Goal: Navigation & Orientation: Find specific page/section

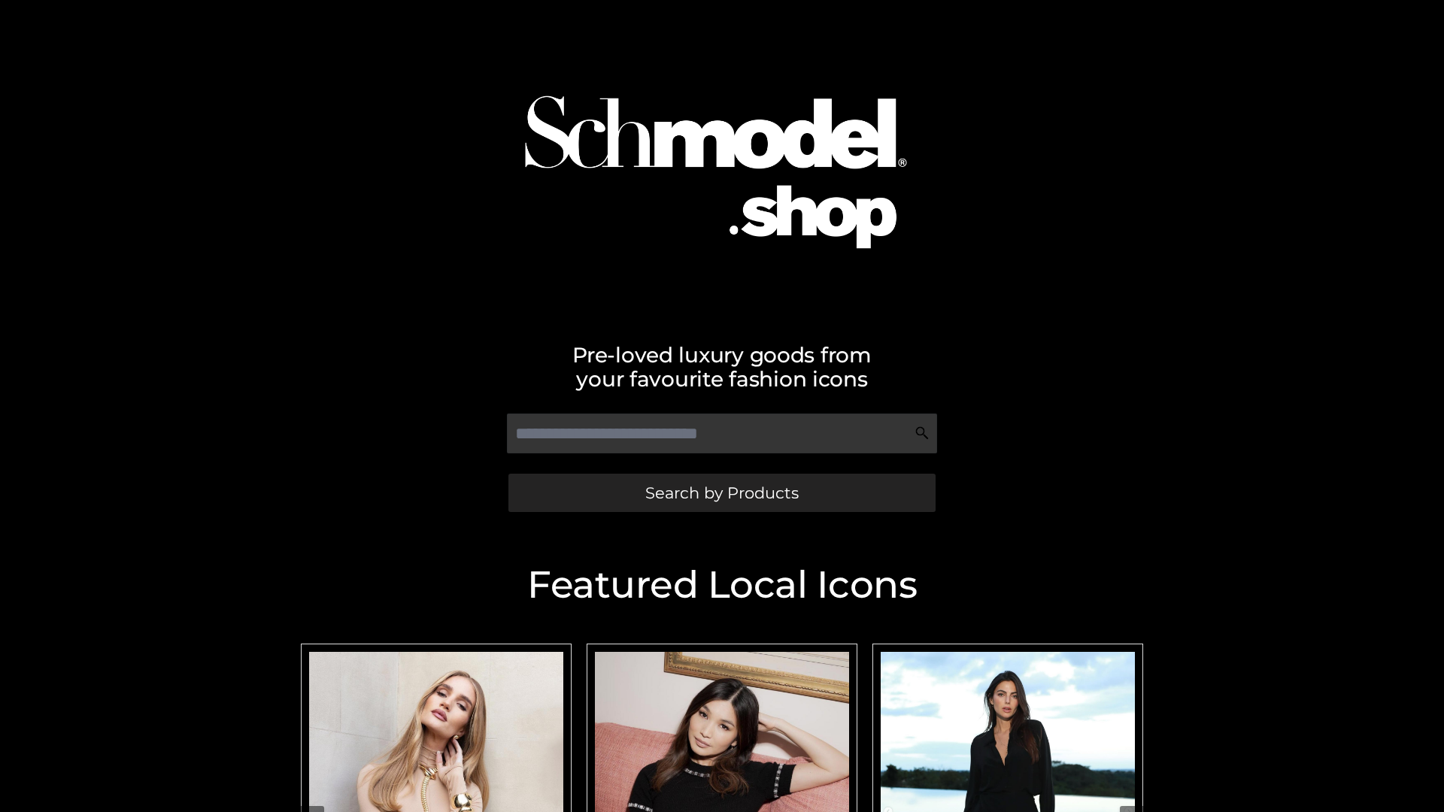
click at [721, 493] on span "Search by Products" at bounding box center [721, 493] width 153 height 16
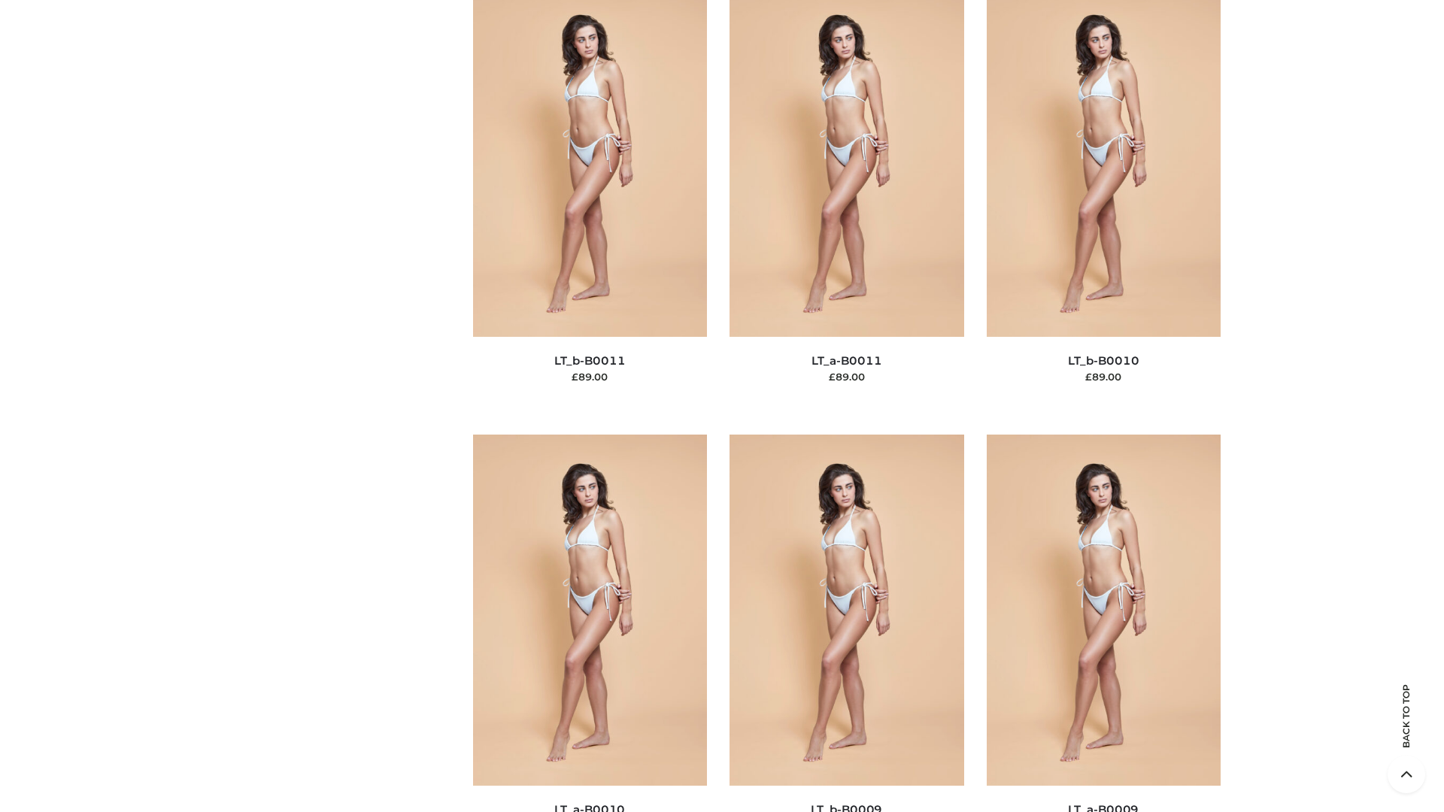
scroll to position [6754, 0]
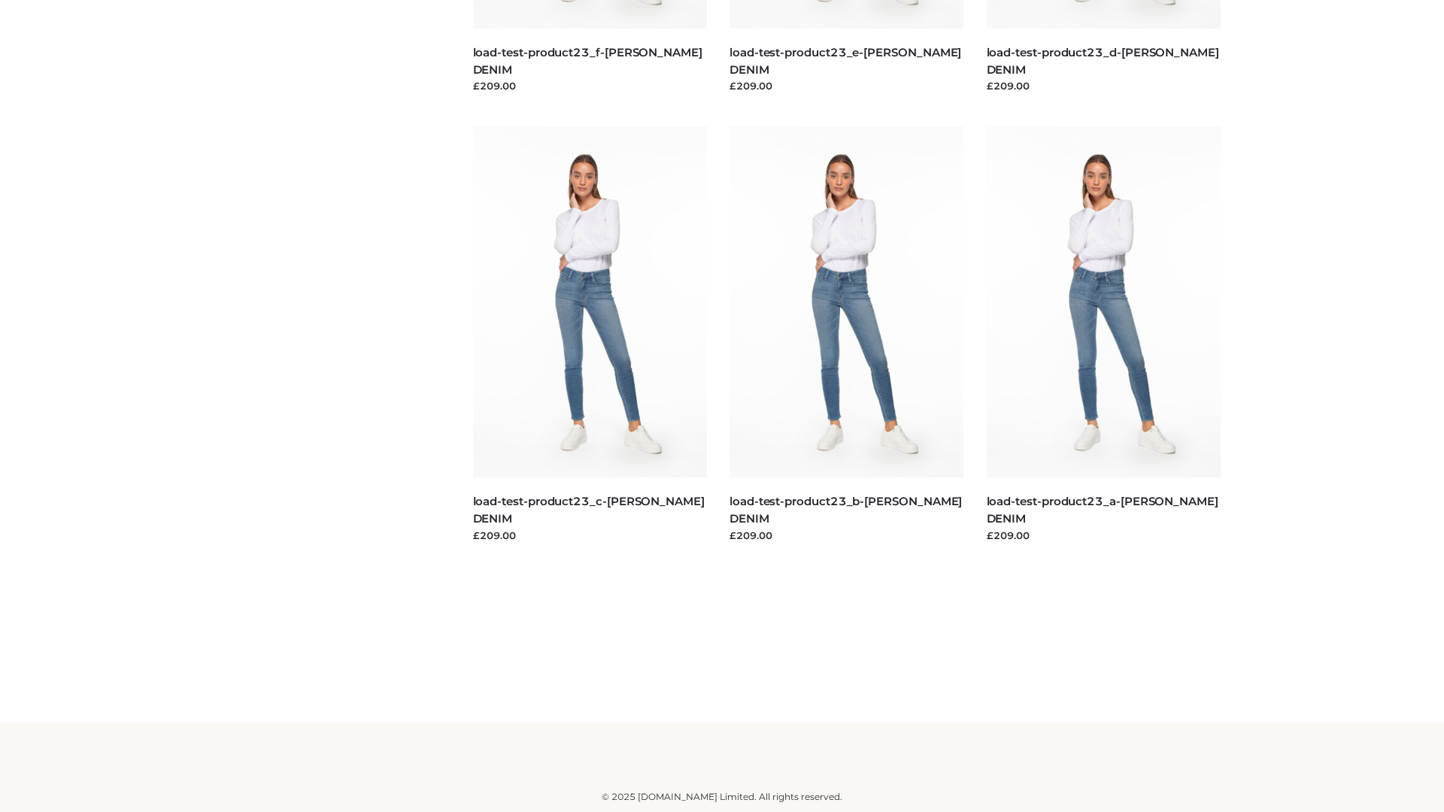
scroll to position [1319, 0]
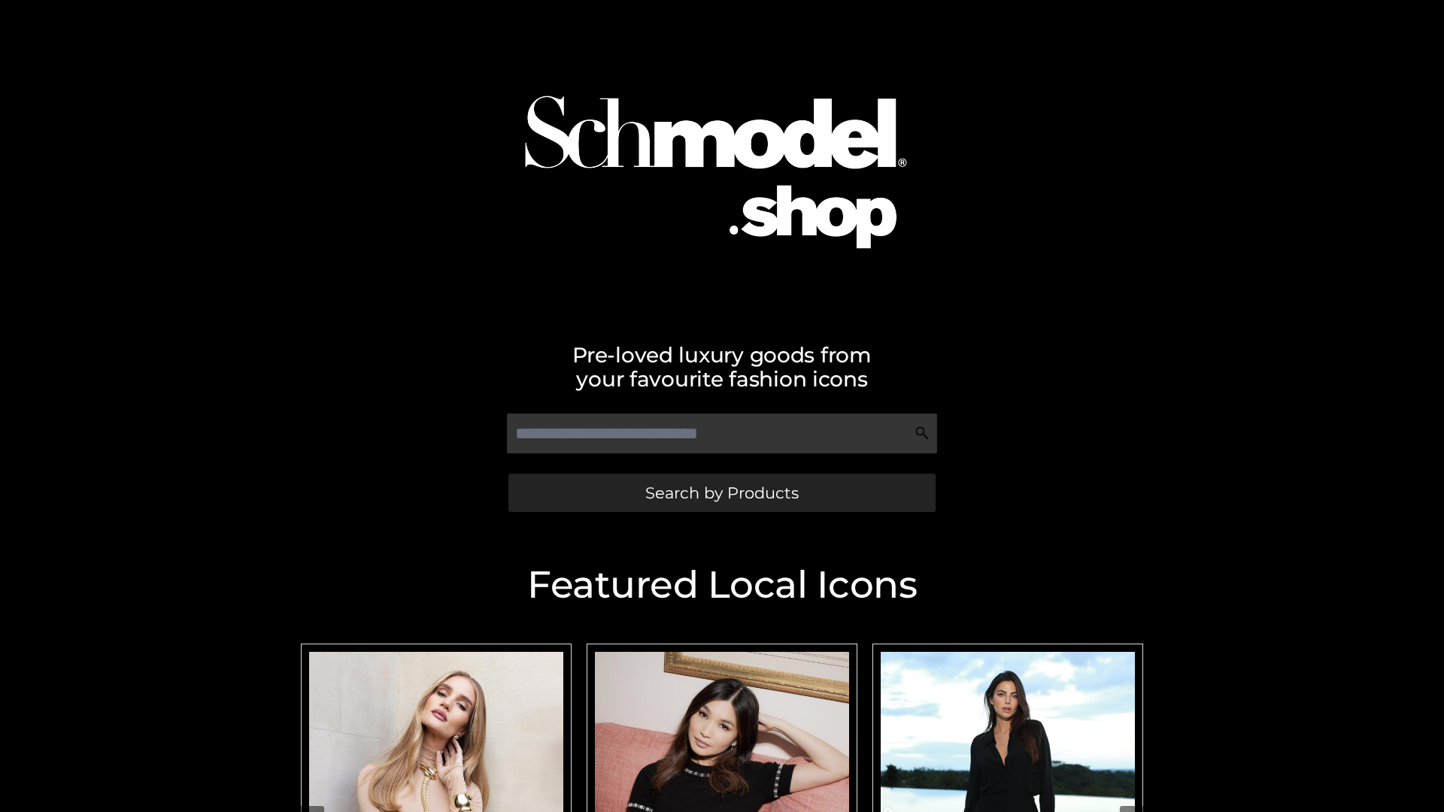
click at [721, 493] on span "Search by Products" at bounding box center [721, 493] width 153 height 16
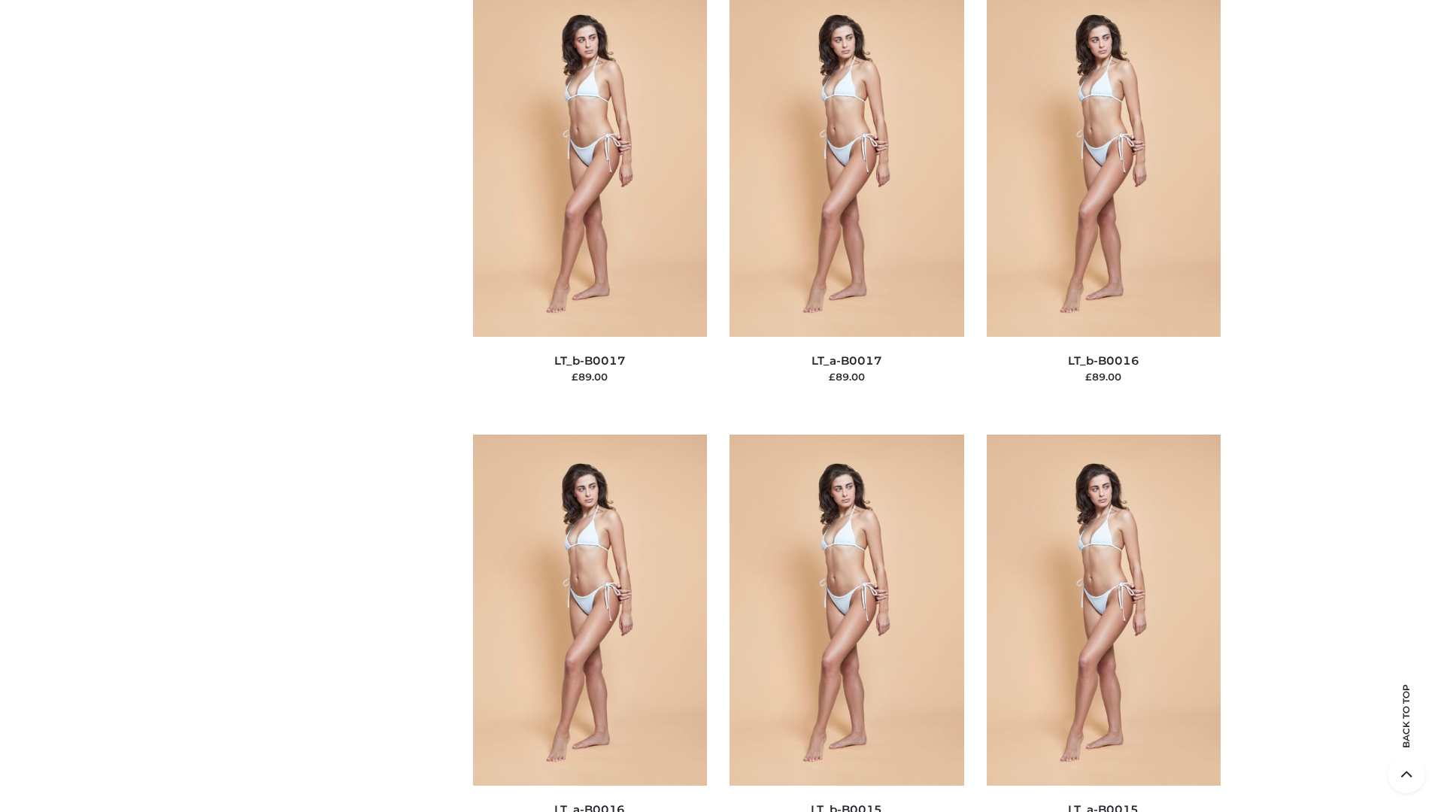
scroll to position [4942, 0]
